Goal: Information Seeking & Learning: Learn about a topic

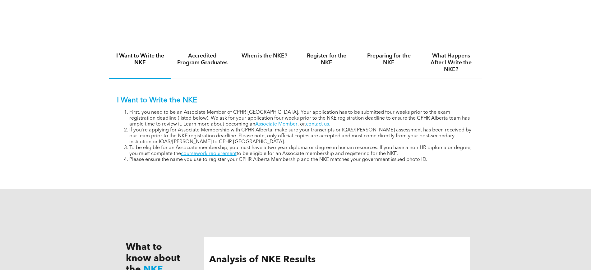
scroll to position [405, 0]
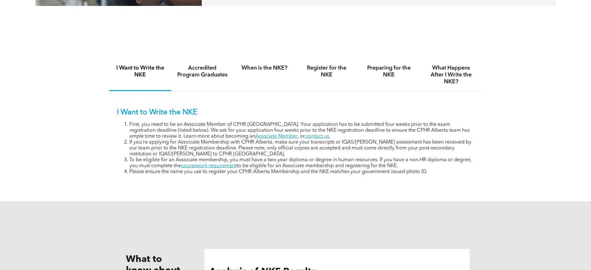
click at [332, 73] on h4 "Register for the NKE" at bounding box center [326, 72] width 51 height 14
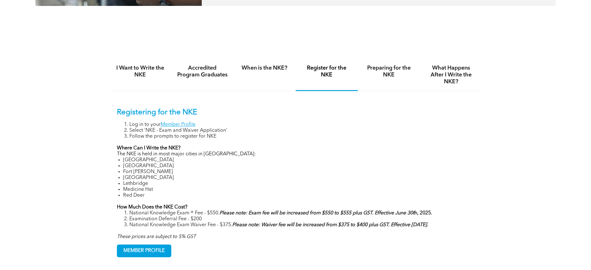
click at [263, 72] on div "When is the NKE?" at bounding box center [265, 75] width 62 height 32
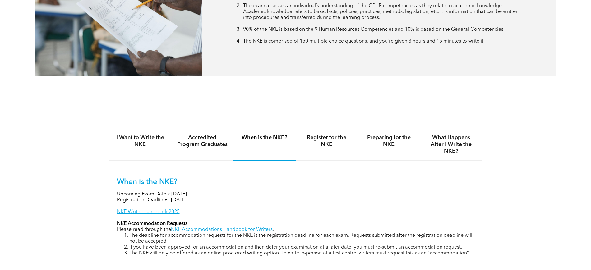
scroll to position [339, 0]
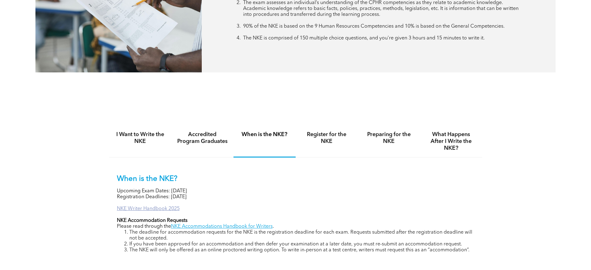
click at [164, 210] on link "NKE Writer Handbook 2025" at bounding box center [148, 209] width 63 height 5
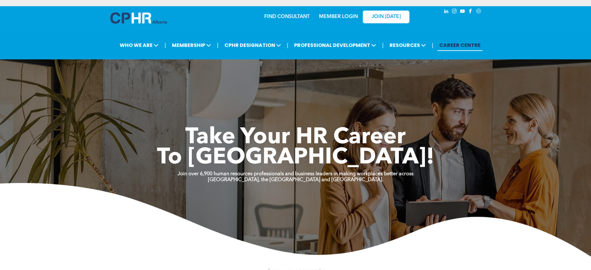
click at [338, 15] on link "MEMBER LOGIN" at bounding box center [338, 16] width 39 height 5
click at [344, 15] on link "MEMBER LOGIN" at bounding box center [338, 16] width 39 height 5
